Goal: Task Accomplishment & Management: Use online tool/utility

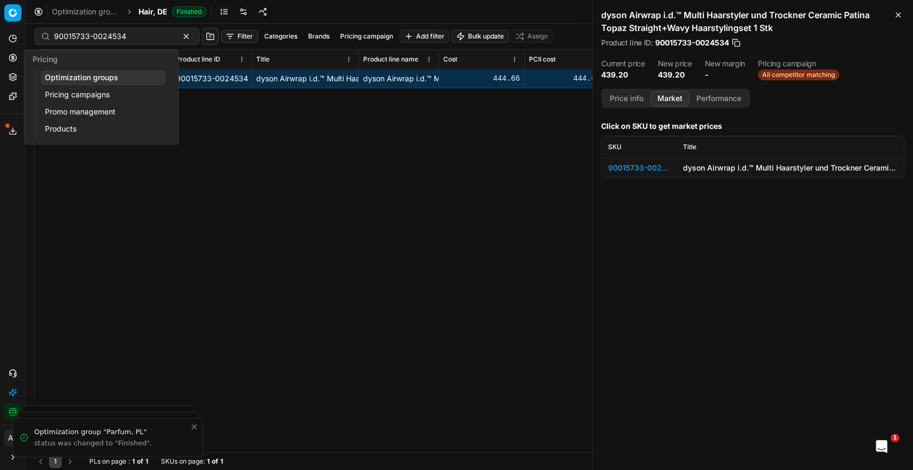
click at [61, 71] on link "Optimization groups" at bounding box center [103, 77] width 125 height 15
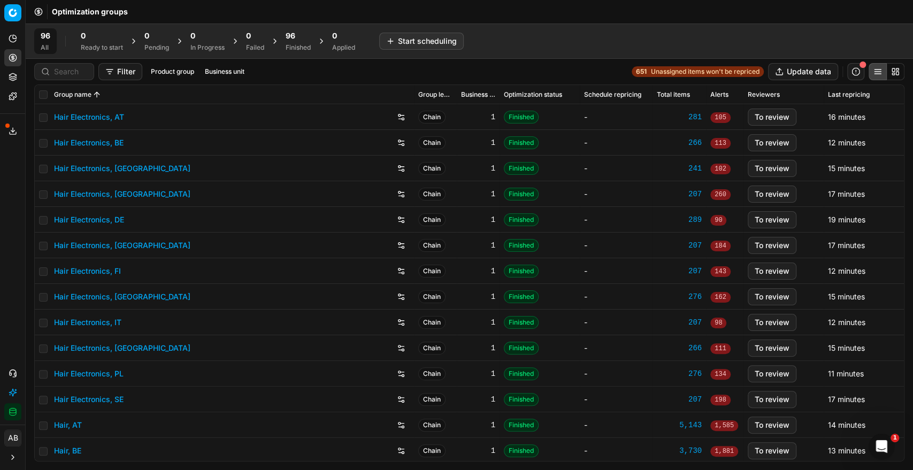
click at [295, 48] on div "Finished" at bounding box center [298, 47] width 25 height 9
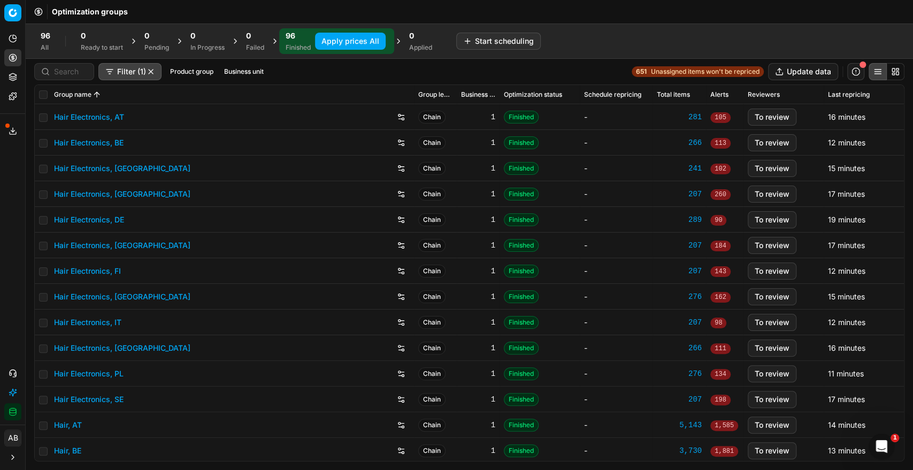
click at [349, 34] on button "Apply prices All" at bounding box center [350, 41] width 71 height 17
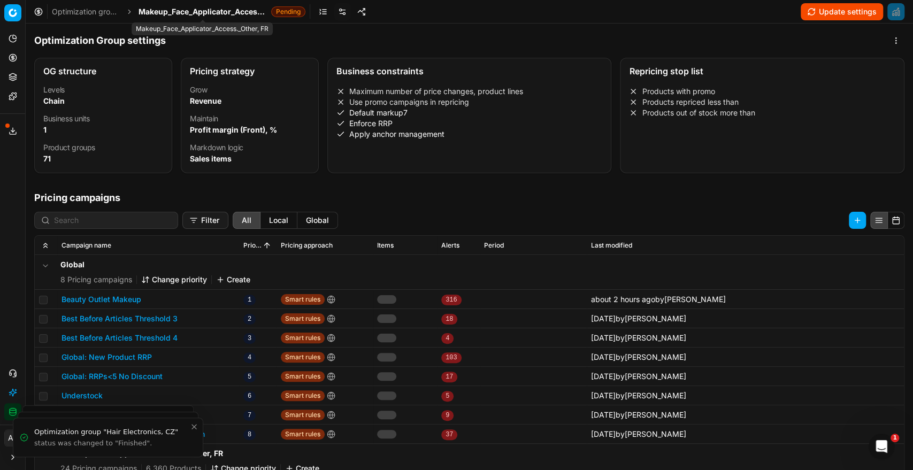
click at [195, 12] on span "Makeup_Face_Applicator_Access._Other, FR" at bounding box center [203, 11] width 128 height 11
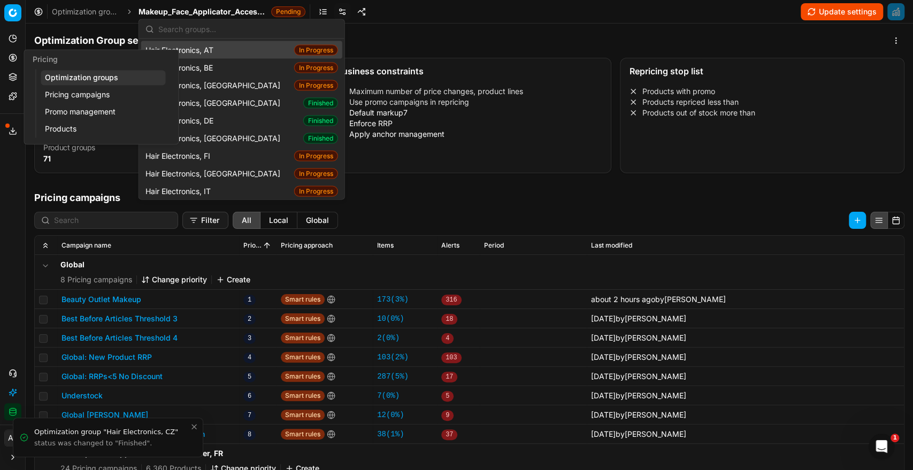
click at [11, 56] on icon at bounding box center [13, 57] width 9 height 9
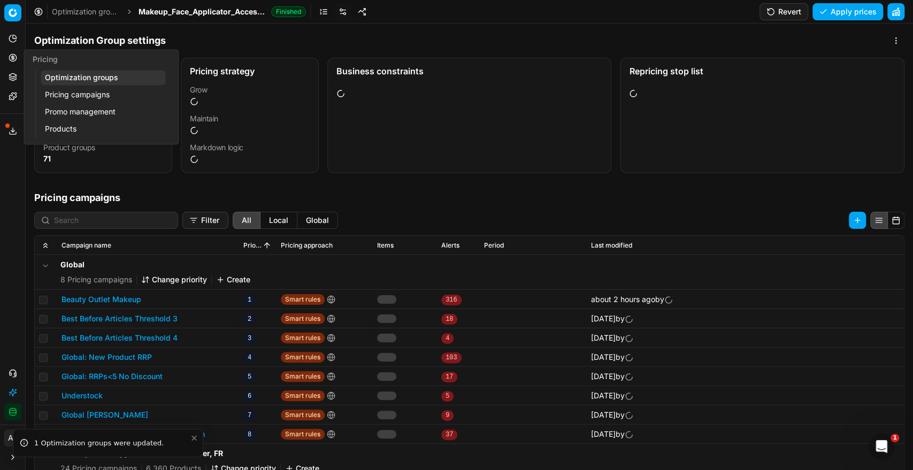
click at [70, 80] on link "Optimization groups" at bounding box center [103, 77] width 125 height 15
